Goal: Go to known website: Access a specific website the user already knows

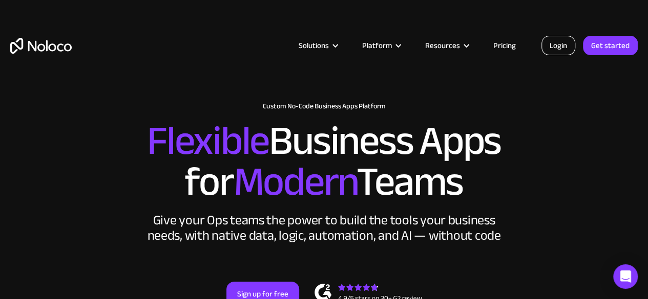
click at [563, 40] on link "Login" at bounding box center [558, 45] width 34 height 19
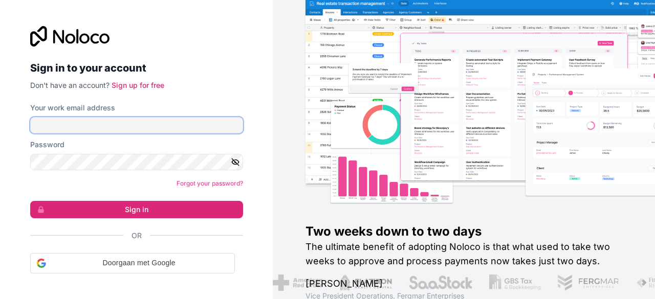
type input "linda@bispublishers.com"
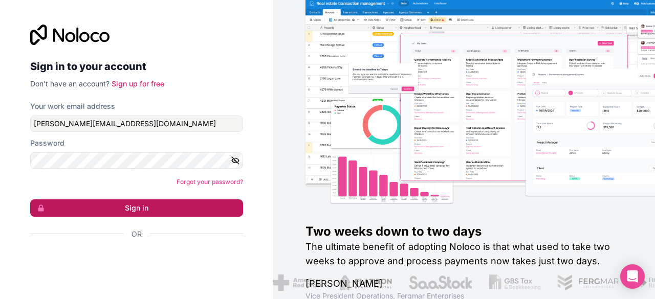
drag, startPoint x: 0, startPoint y: 0, endPoint x: 127, endPoint y: 208, distance: 243.5
click at [127, 208] on button "Sign in" at bounding box center [136, 208] width 213 height 17
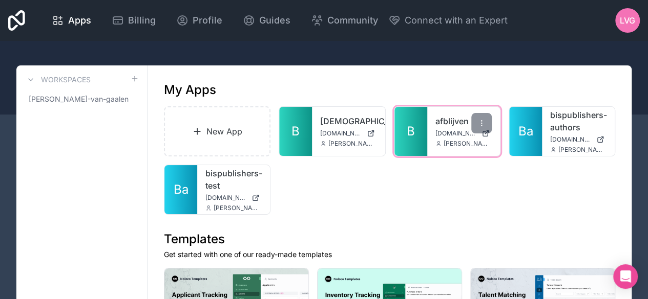
click at [427, 135] on div "afblijven afblijven.noloco.co linda@bispublishers.com" at bounding box center [463, 131] width 73 height 49
click at [416, 136] on link "B" at bounding box center [410, 131] width 33 height 49
